Goal: Check status

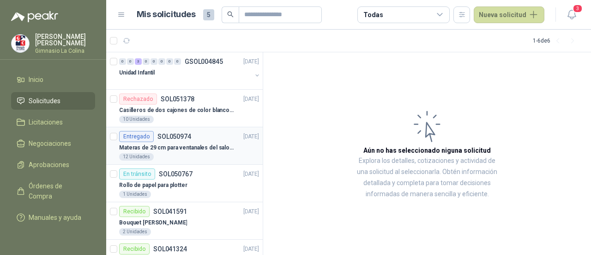
click at [192, 147] on p "Materas de 29 cm para ventanales del salon de lenguaje y coordinación" at bounding box center [176, 147] width 115 height 9
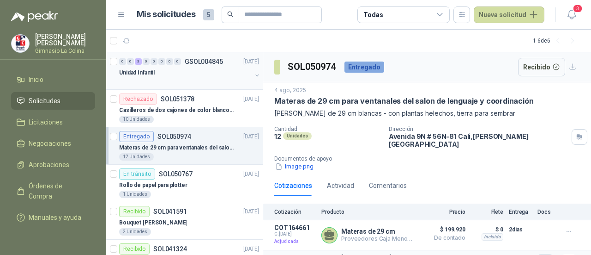
click at [189, 74] on div "Unidad Infantil" at bounding box center [185, 72] width 133 height 11
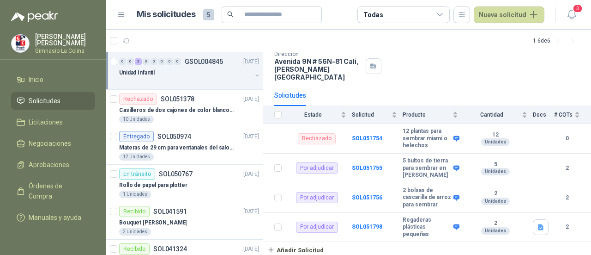
scroll to position [68, 0]
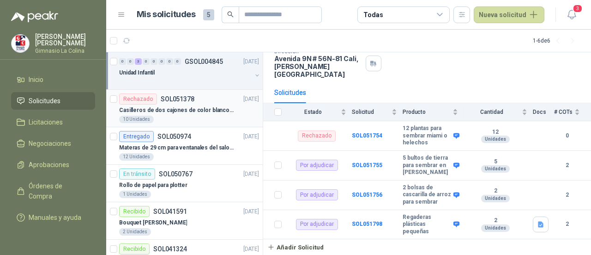
click at [173, 106] on p "Casilleros de dos cajones de color blanco para casitas 1 y 2" at bounding box center [176, 110] width 115 height 9
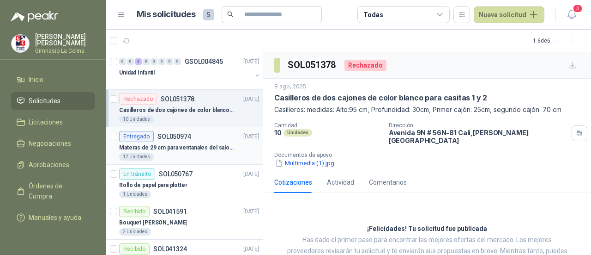
click at [195, 140] on div "Entregado SOL050974 [DATE]" at bounding box center [189, 136] width 140 height 11
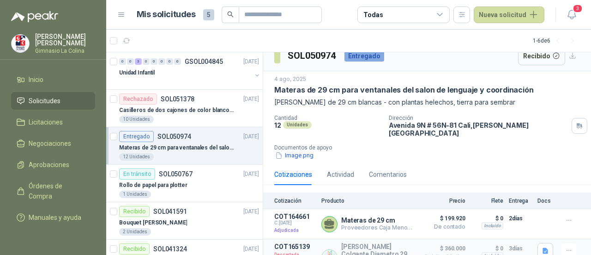
scroll to position [18, 0]
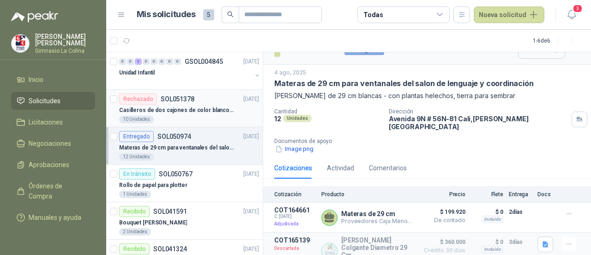
click at [158, 107] on p "Casilleros de dos cajones de color blanco para casitas 1 y 2" at bounding box center [176, 110] width 115 height 9
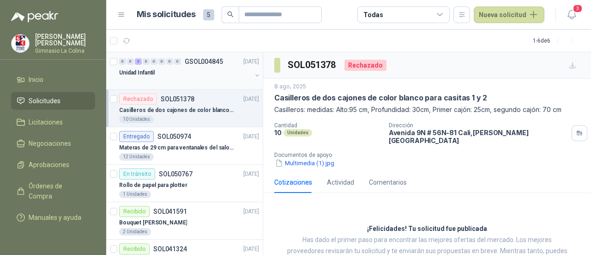
click at [171, 75] on div "Unidad Infantil" at bounding box center [185, 72] width 133 height 11
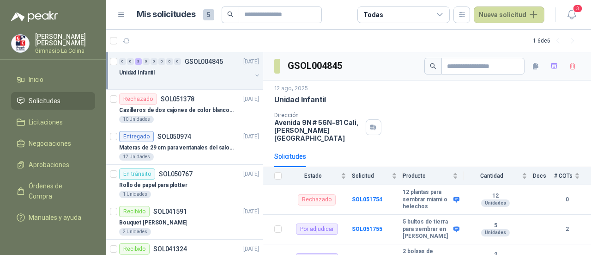
scroll to position [68, 0]
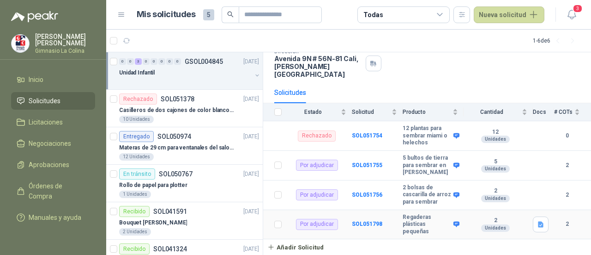
click at [486, 228] on div "Unidades" at bounding box center [495, 227] width 29 height 7
click at [491, 217] on b "2" at bounding box center [496, 220] width 64 height 7
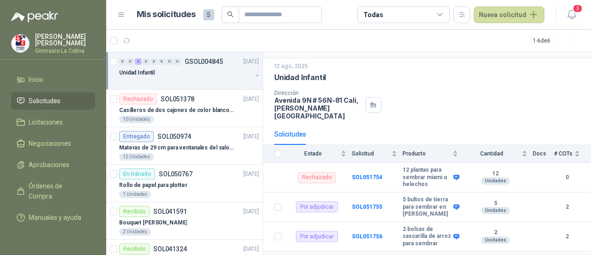
scroll to position [0, 0]
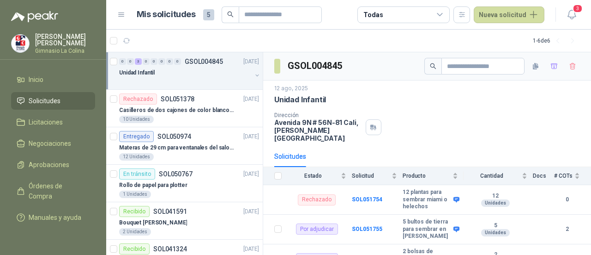
click at [514, 114] on div "Dirección [STREET_ADDRESS][PERSON_NAME]" at bounding box center [427, 127] width 306 height 30
click at [209, 73] on div "Unidad Infantil" at bounding box center [185, 72] width 133 height 11
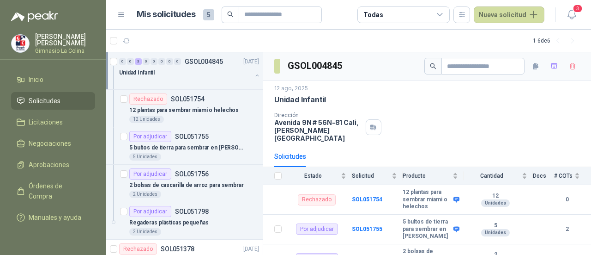
click at [209, 73] on div "Unidad Infantil" at bounding box center [185, 72] width 133 height 11
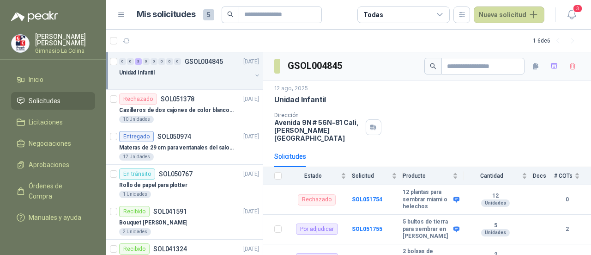
click at [209, 73] on div "Unidad Infantil" at bounding box center [185, 72] width 133 height 11
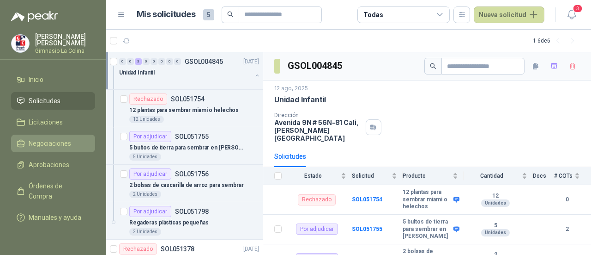
click at [61, 146] on link "Negociaciones" at bounding box center [53, 143] width 84 height 18
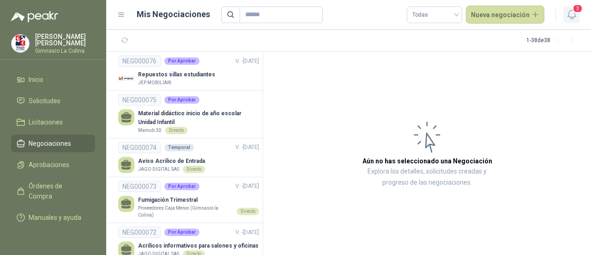
click at [572, 18] on icon "button" at bounding box center [572, 14] width 8 height 9
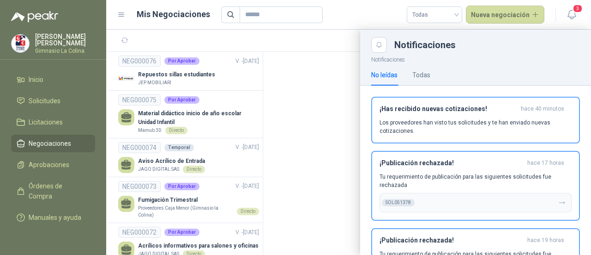
click at [334, 150] on div at bounding box center [348, 142] width 485 height 225
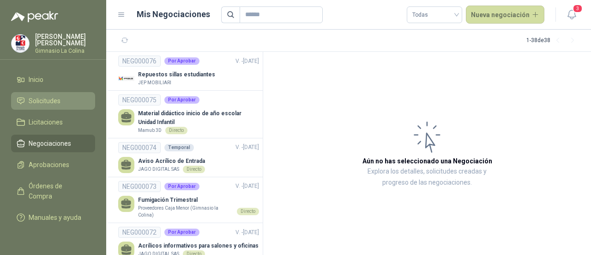
click at [65, 104] on link "Solicitudes" at bounding box center [53, 101] width 84 height 18
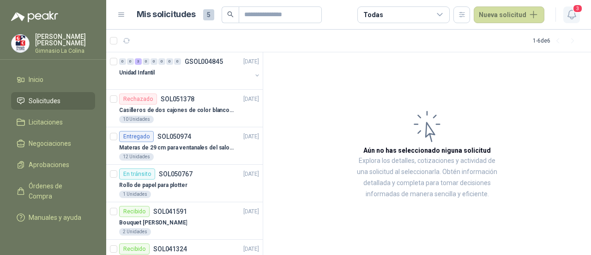
click at [571, 13] on icon "button" at bounding box center [572, 15] width 12 height 12
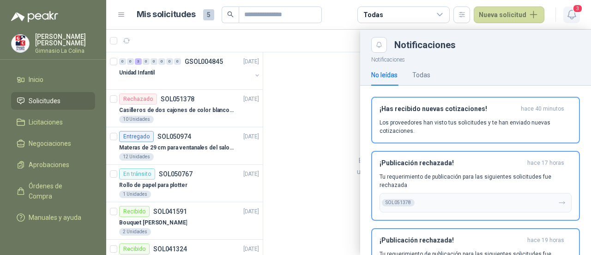
click at [571, 13] on icon "button" at bounding box center [572, 15] width 12 height 12
